Goal: Information Seeking & Learning: Learn about a topic

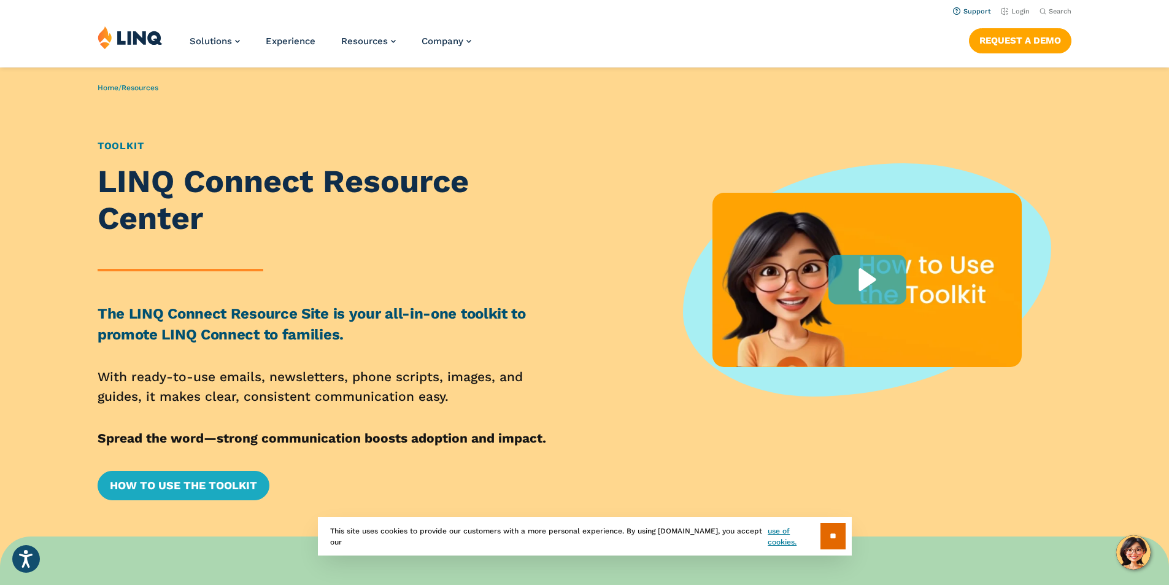
click at [968, 11] on link "Support" at bounding box center [972, 11] width 38 height 8
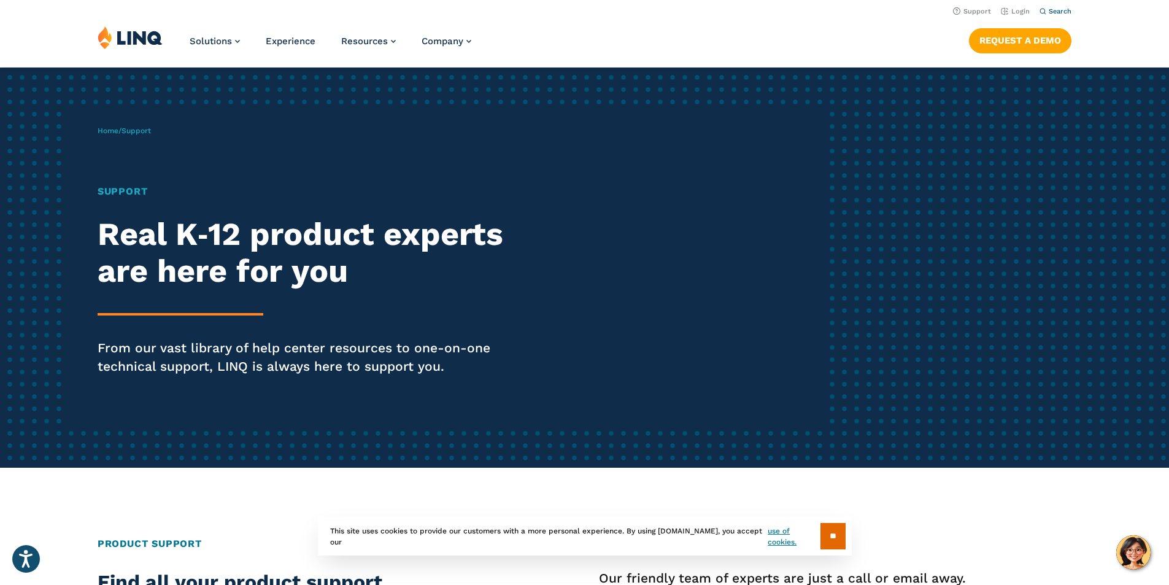
click at [1051, 9] on span "Search" at bounding box center [1059, 11] width 23 height 8
click at [1051, 10] on form "Search for:" at bounding box center [945, 27] width 251 height 34
click at [932, 36] on input "Search for:" at bounding box center [945, 41] width 222 height 13
type input "*****"
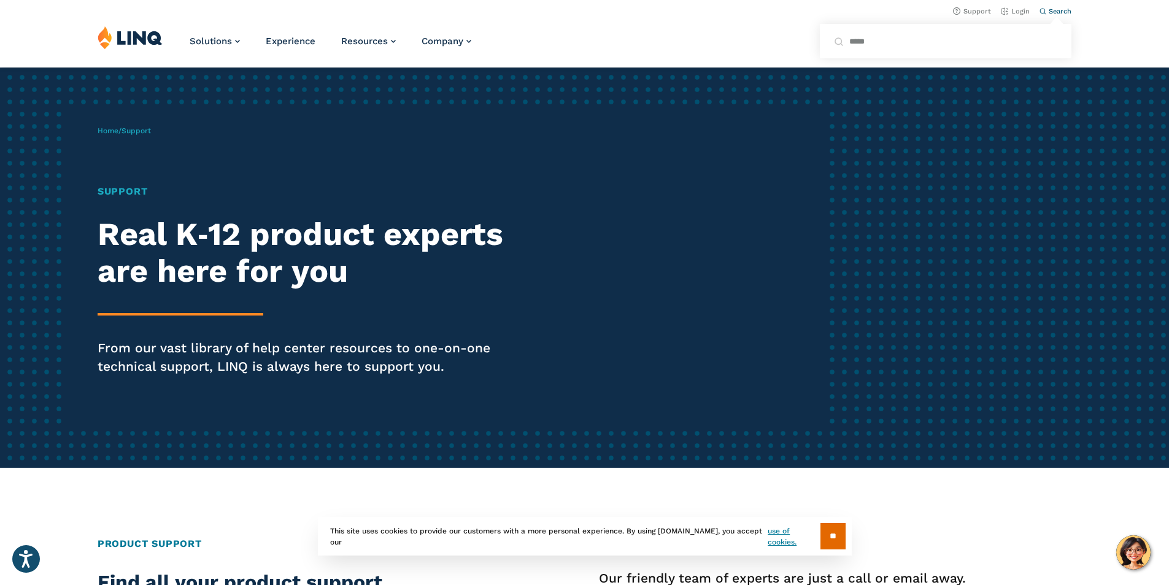
click at [1056, 33] on button "Submit Search" at bounding box center [1056, 33] width 1 height 1
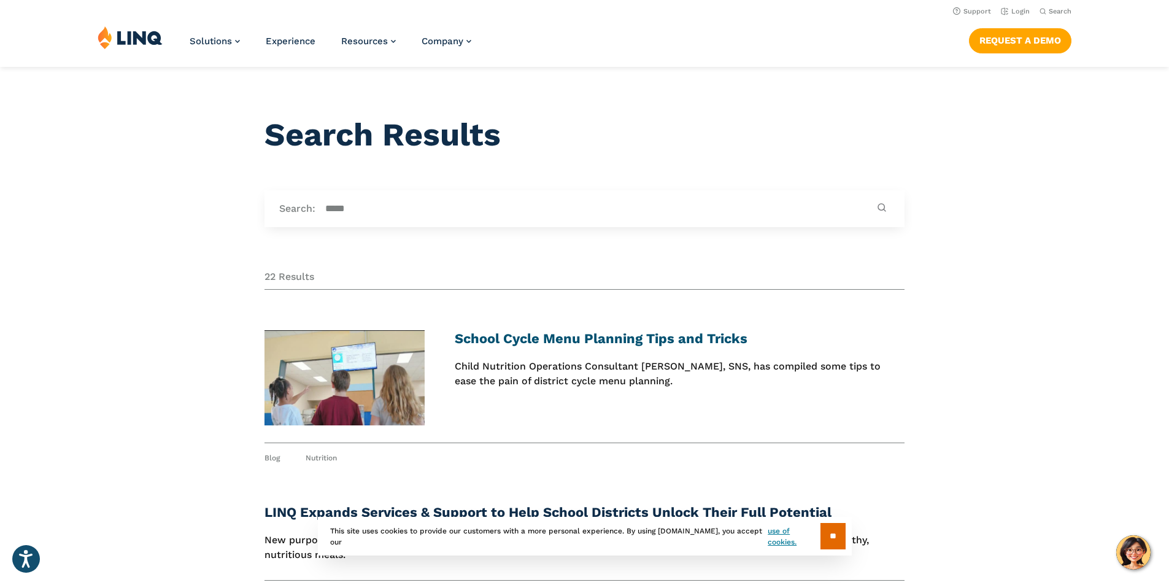
click at [684, 342] on link "School Cycle Menu Planning Tips and Tricks" at bounding box center [601, 338] width 293 height 15
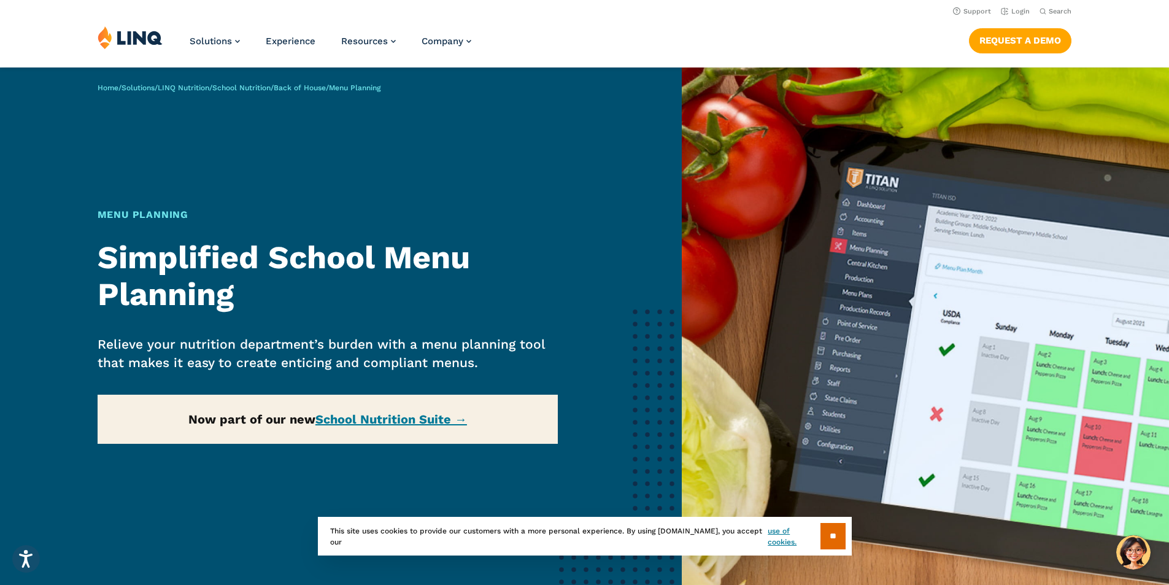
drag, startPoint x: 388, startPoint y: 420, endPoint x: 302, endPoint y: 228, distance: 209.8
click at [296, 219] on h1 "Menu Planning" at bounding box center [328, 214] width 461 height 15
drag, startPoint x: 396, startPoint y: 418, endPoint x: 686, endPoint y: 262, distance: 329.3
click at [689, 262] on img at bounding box center [924, 347] width 487 height 560
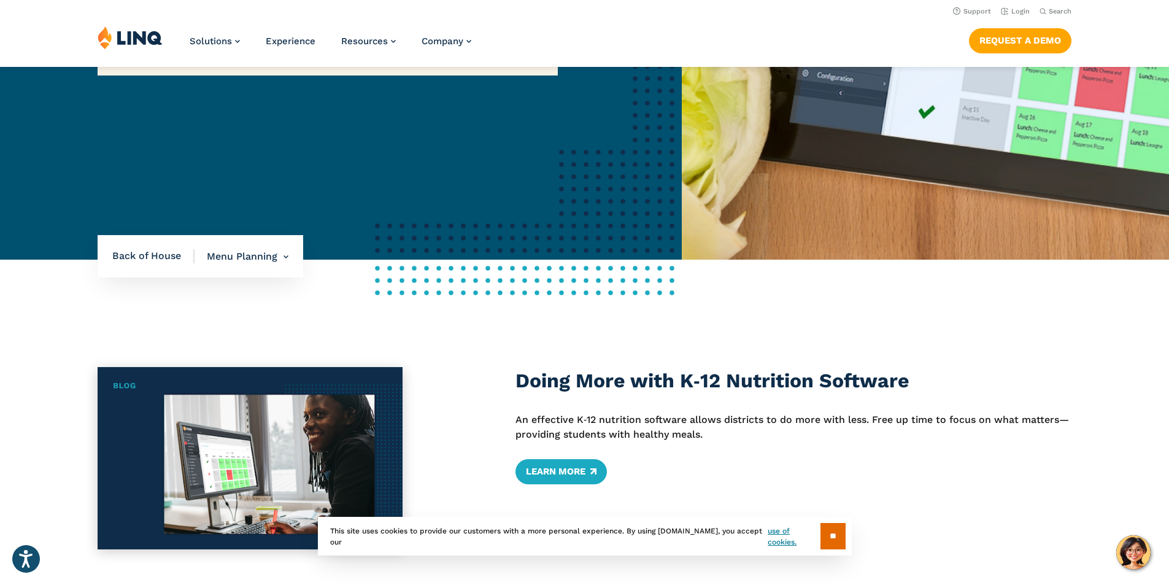
scroll to position [123, 0]
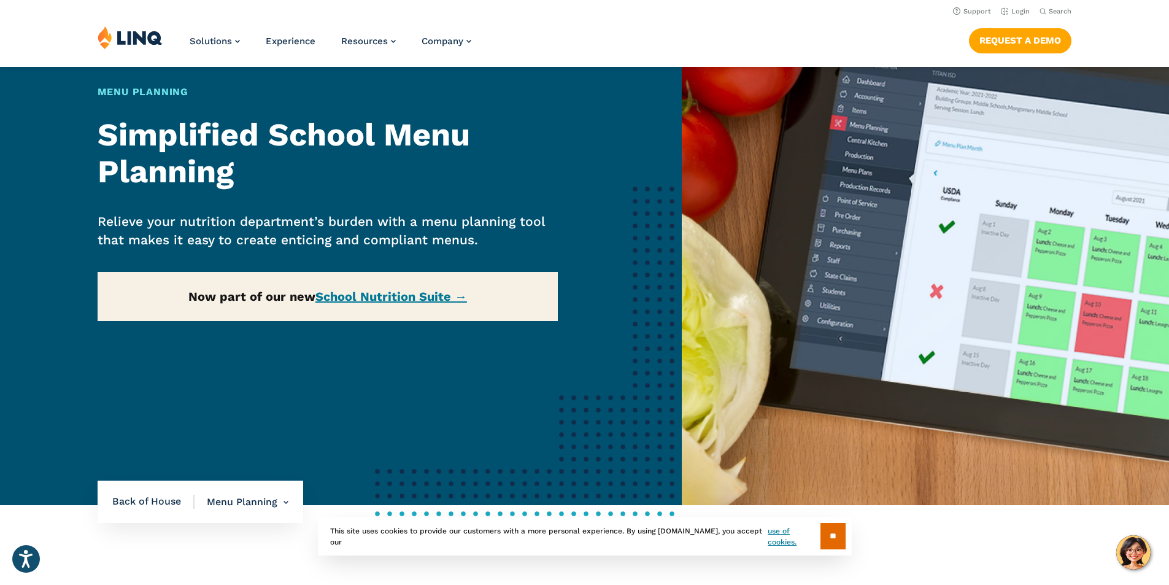
click at [394, 294] on div "Home / Solutions / LINQ Nutrition / School Nutrition / Back of House / Menu Pla…" at bounding box center [340, 225] width 681 height 560
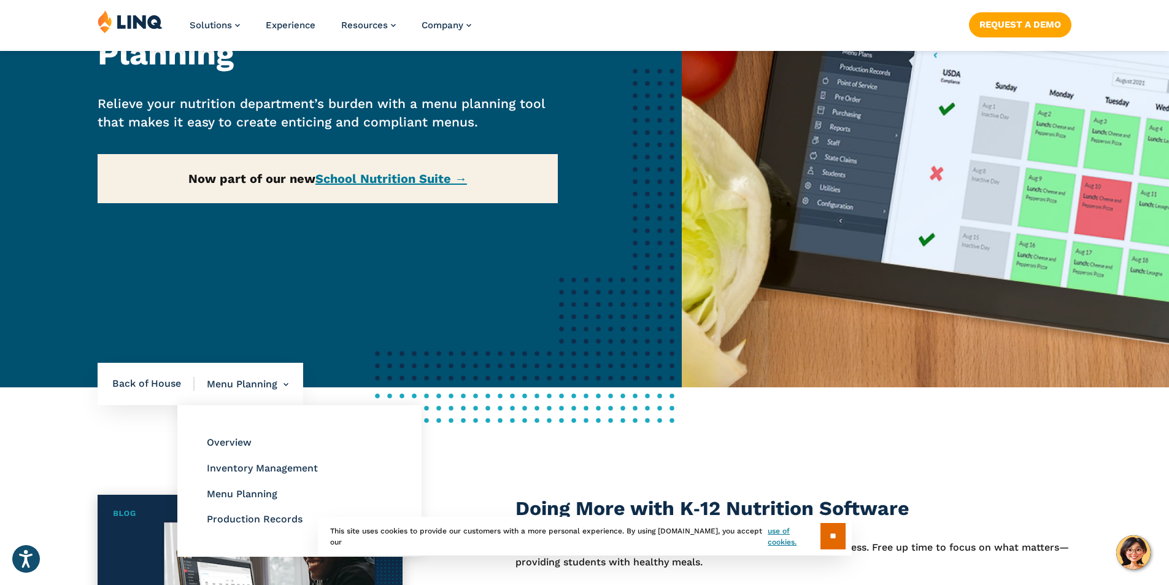
scroll to position [245, 0]
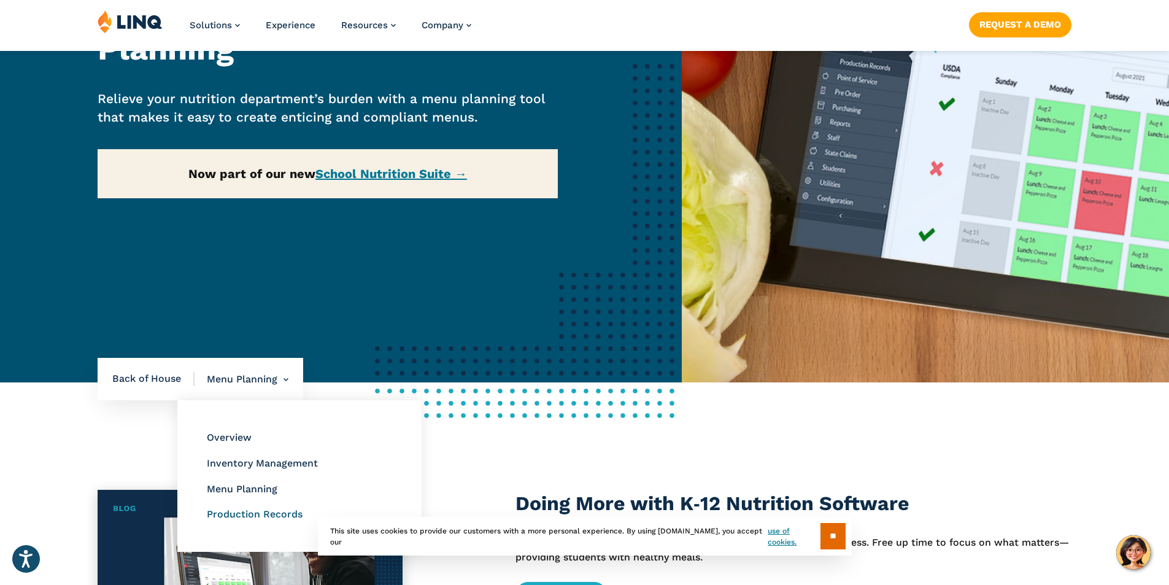
click at [260, 513] on link "Production Records" at bounding box center [255, 514] width 96 height 12
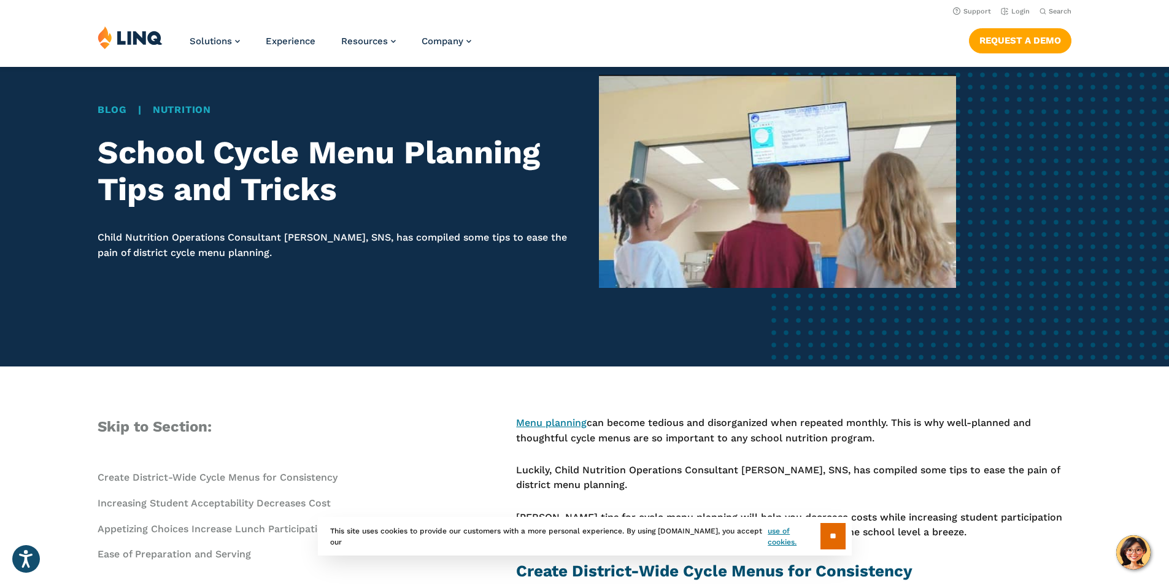
scroll to position [184, 0]
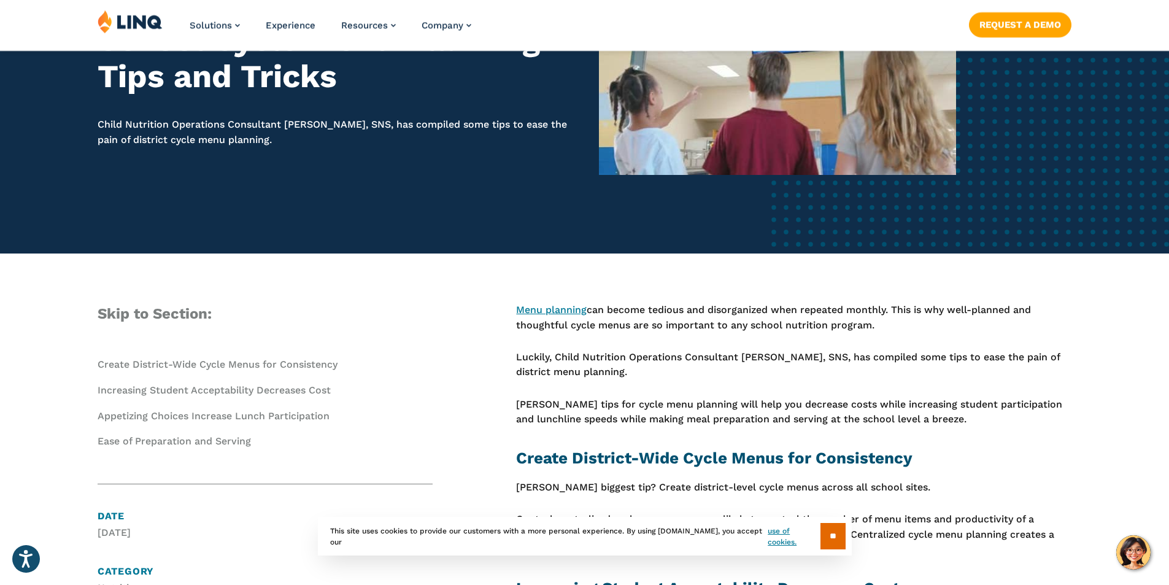
click at [205, 364] on link "Create District-Wide Cycle Menus for Consistency" at bounding box center [218, 364] width 240 height 12
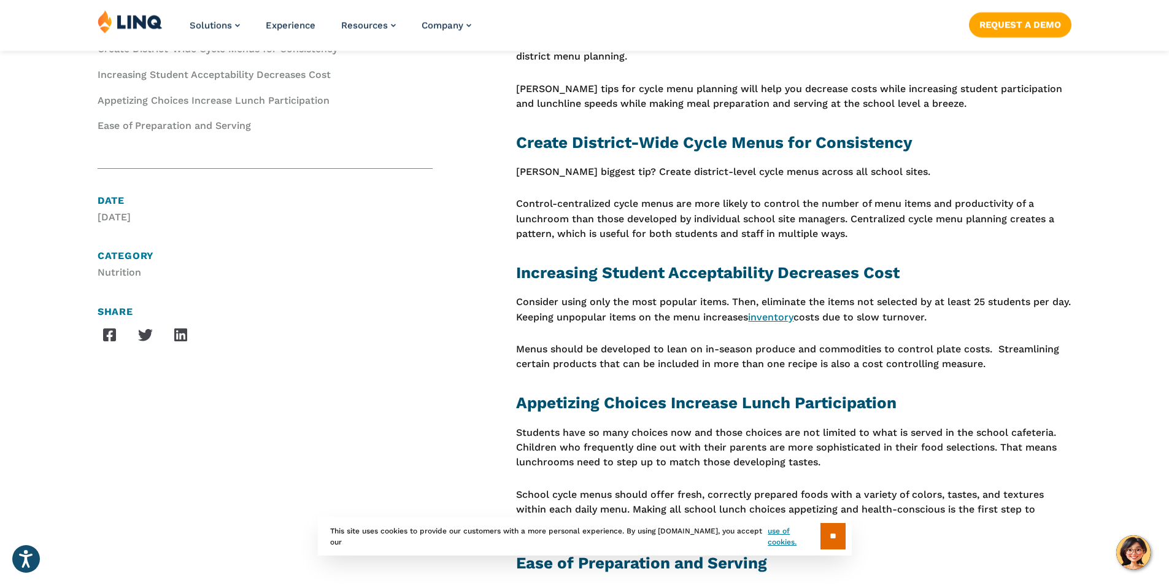
scroll to position [503, 0]
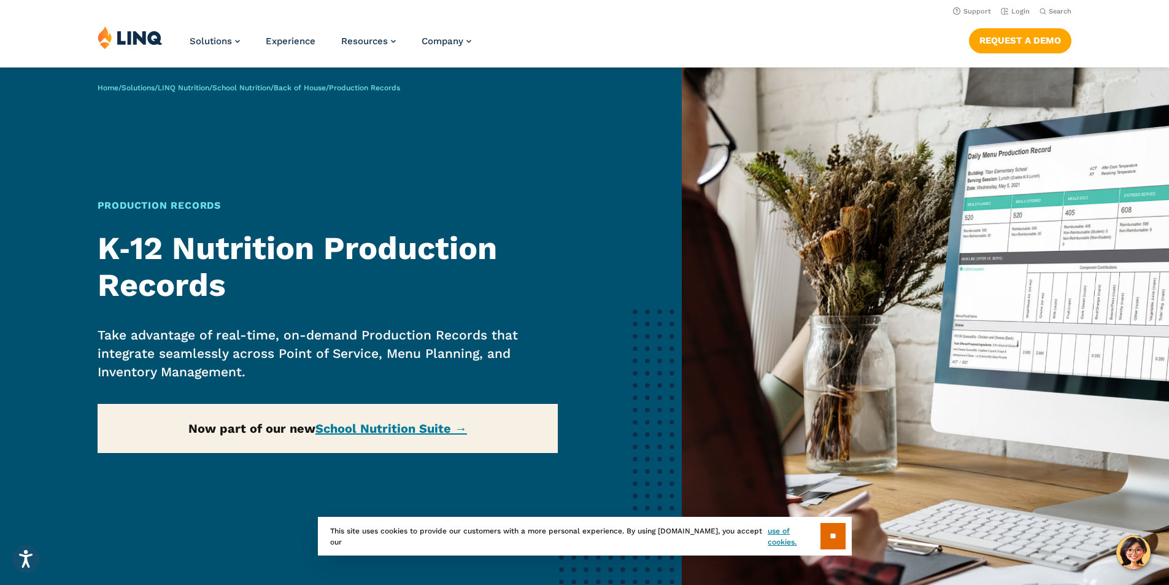
click at [409, 431] on div "Home / Solutions / LINQ Nutrition / School Nutrition / Back of House / Producti…" at bounding box center [340, 347] width 681 height 560
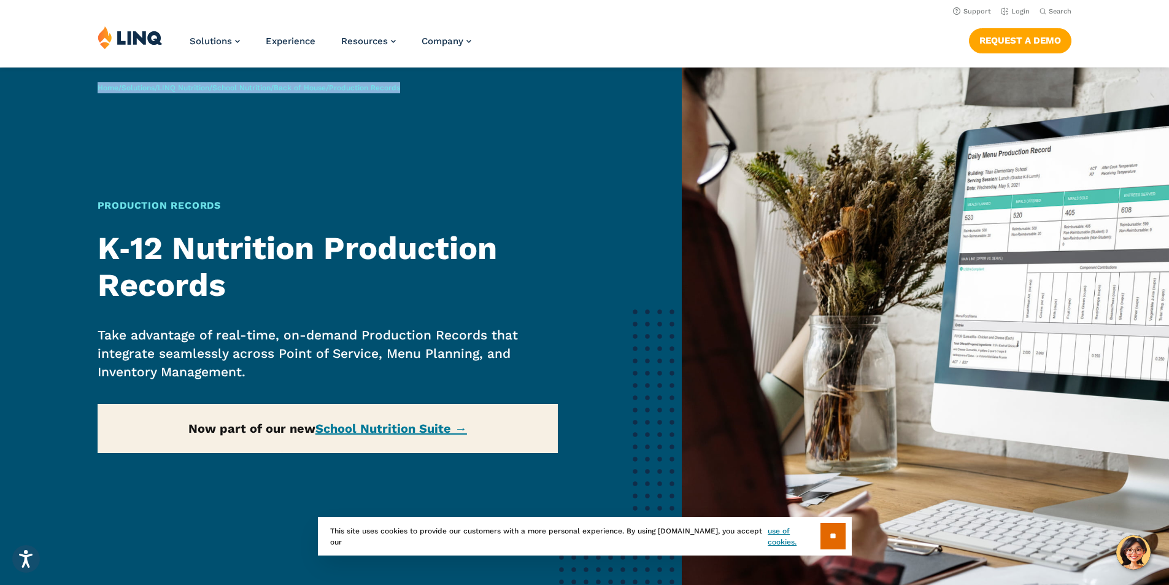
click at [409, 431] on div "Home / Solutions / LINQ Nutrition / School Nutrition / Back of House / Producti…" at bounding box center [340, 347] width 681 height 560
click at [369, 431] on link "School Nutrition Suite →" at bounding box center [391, 428] width 152 height 15
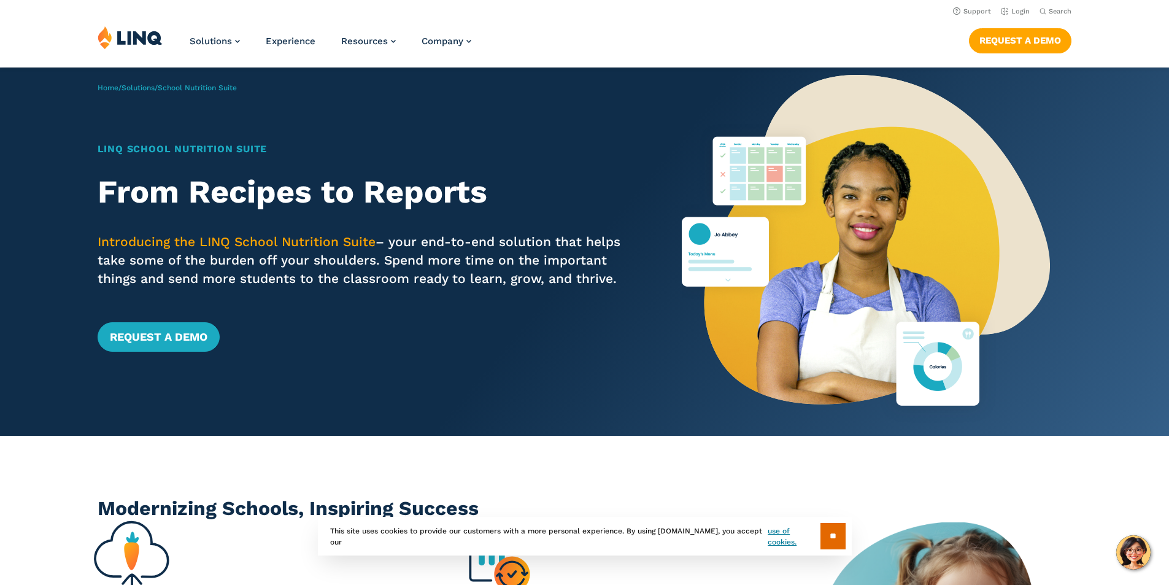
click at [364, 431] on div "Home / Solutions / School Nutrition Suite LINQ School Nutrition Suite From Reci…" at bounding box center [340, 251] width 681 height 368
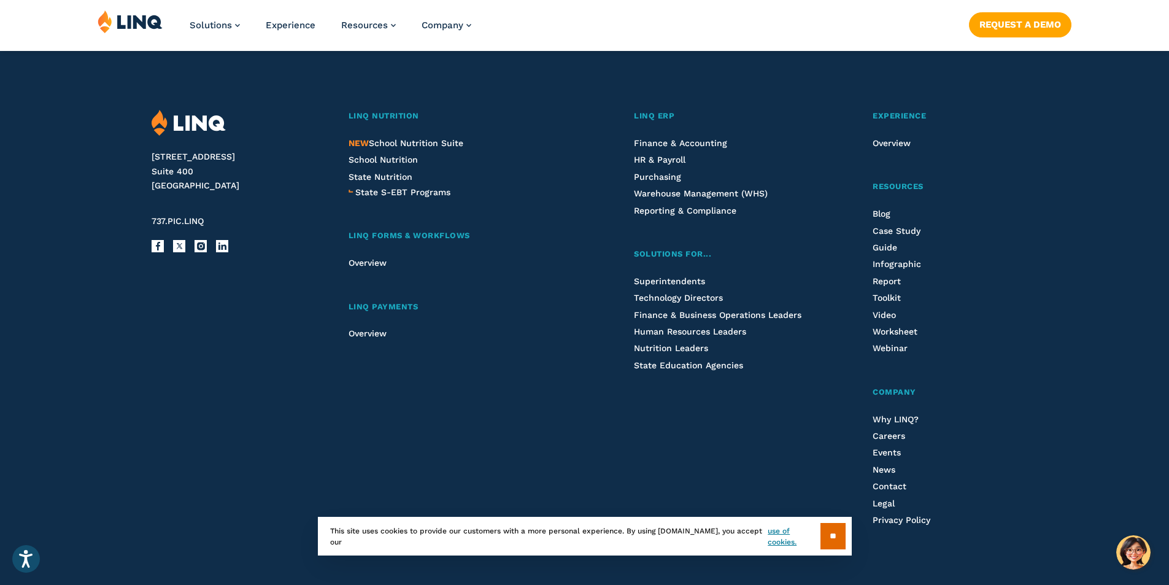
scroll to position [1508, 0]
